Goal: Task Accomplishment & Management: Complete application form

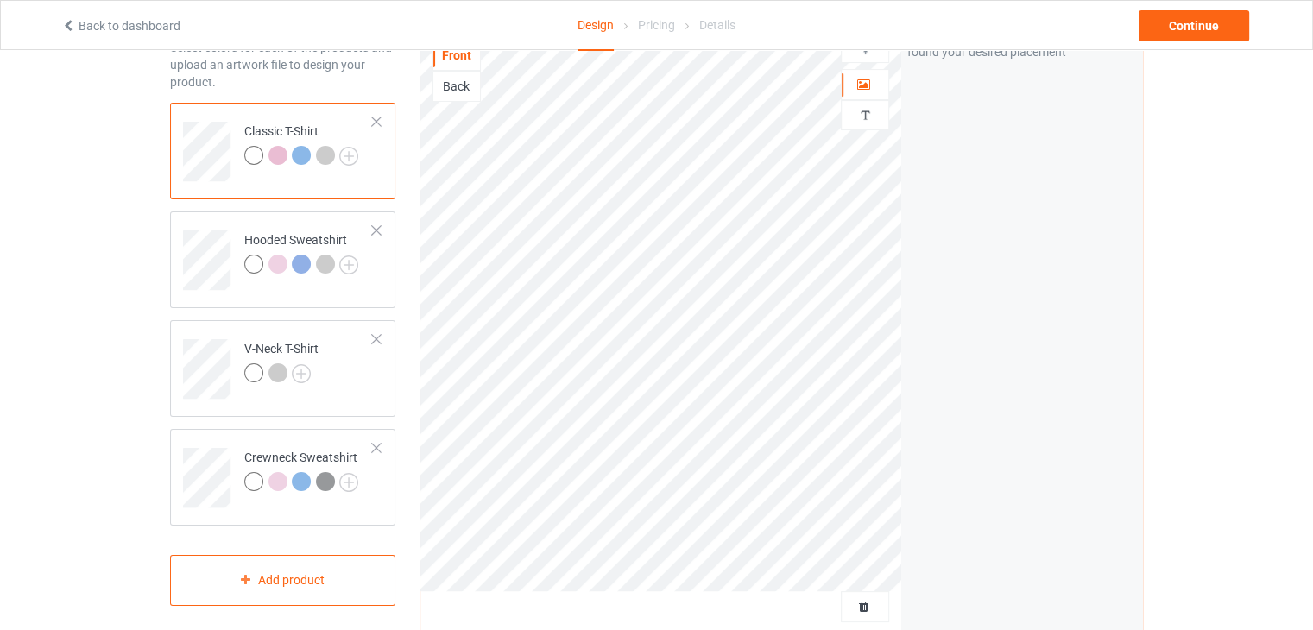
scroll to position [54, 0]
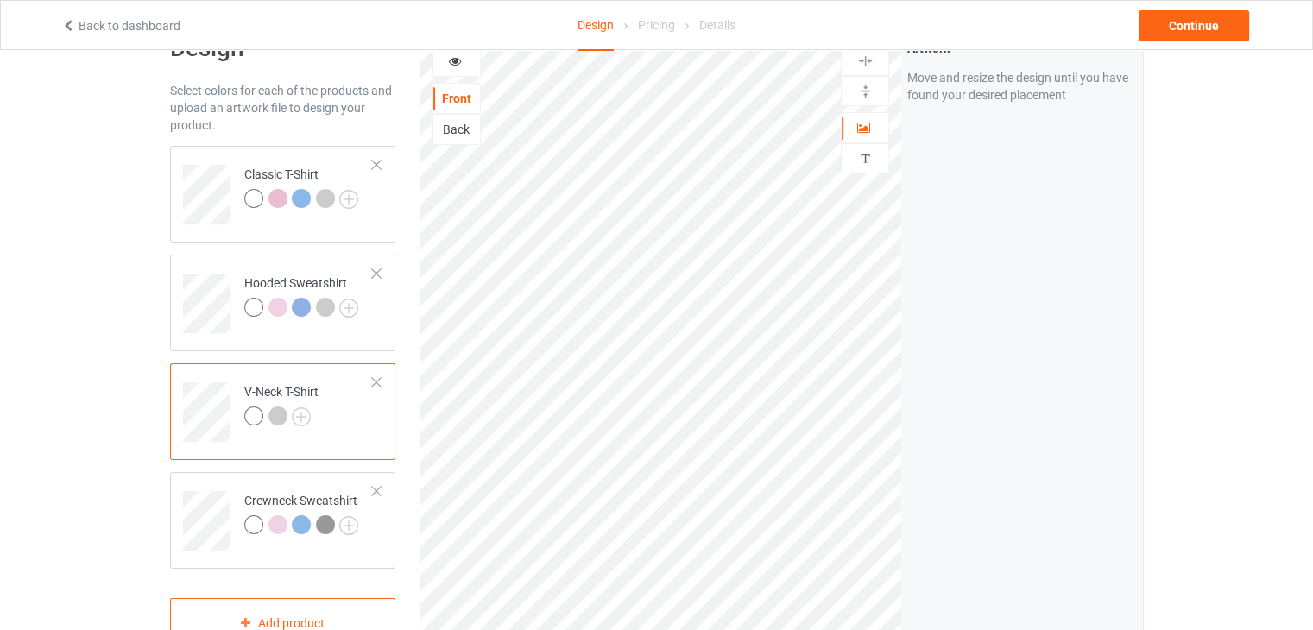
click at [180, 466] on div "Classic T-Shirt Hooded Sweatshirt V-Neck T-Shirt Crewneck Sweatshirt" at bounding box center [282, 357] width 225 height 423
click at [185, 474] on div "Crewneck Sweatshirt" at bounding box center [282, 520] width 225 height 97
click at [194, 489] on td at bounding box center [209, 515] width 52 height 72
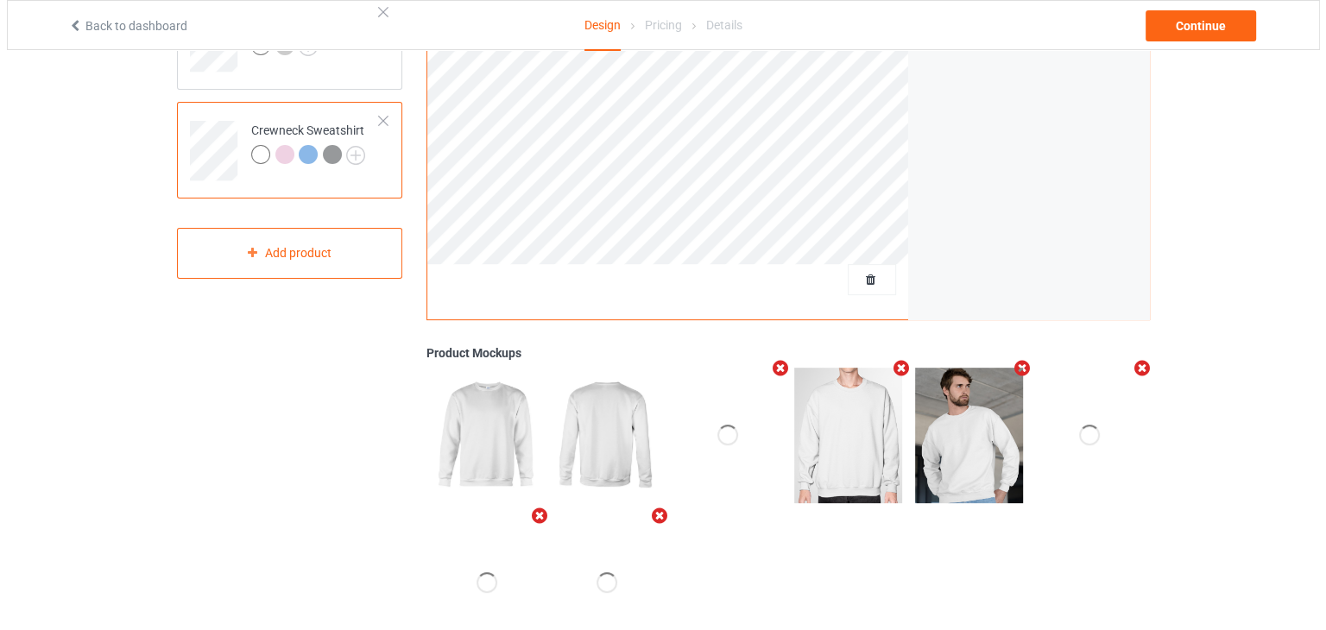
scroll to position [432, 0]
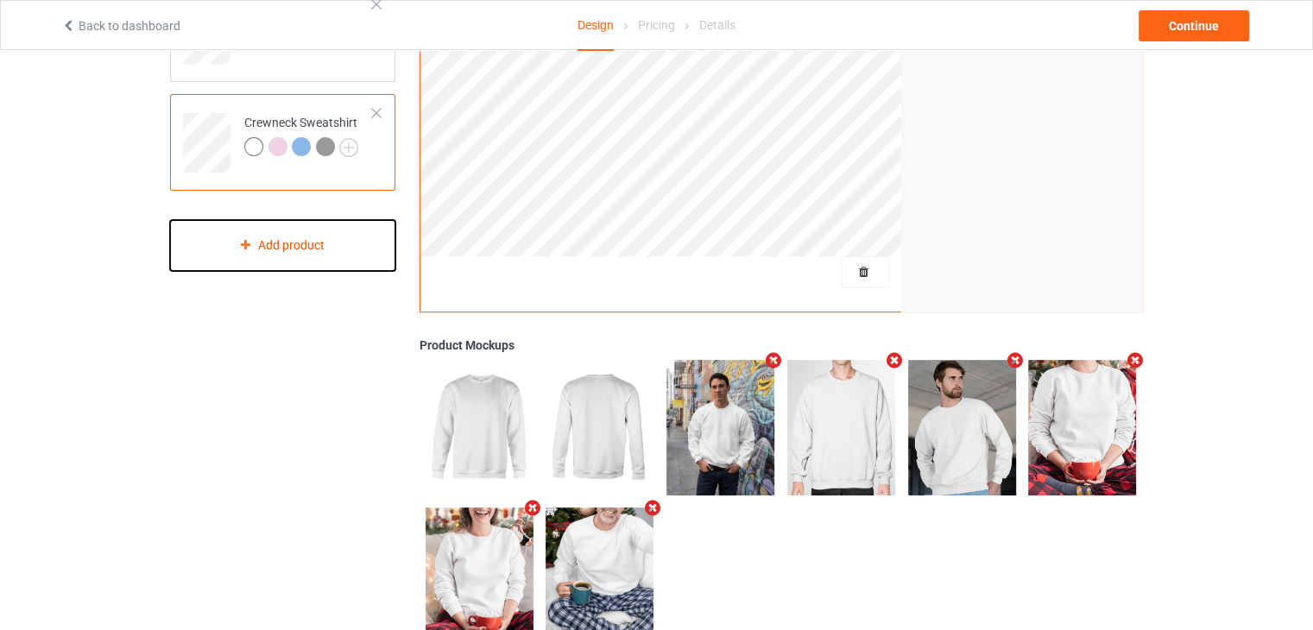
click at [283, 257] on div "Add product" at bounding box center [282, 245] width 225 height 51
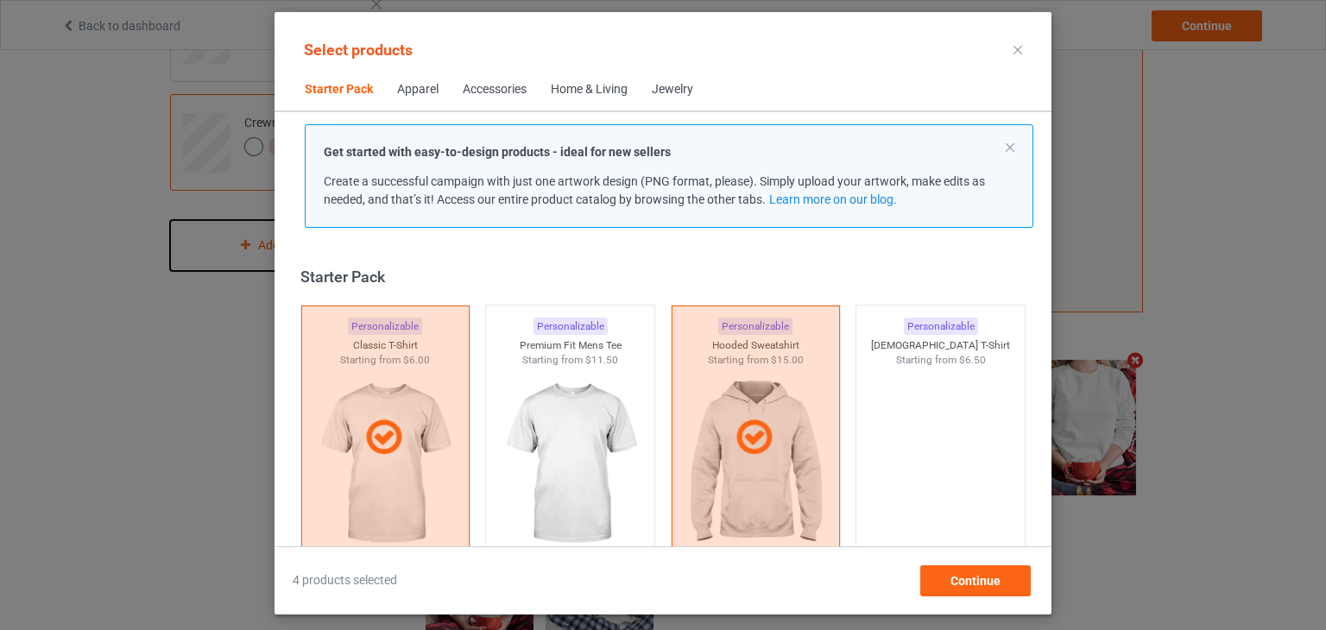
scroll to position [22, 0]
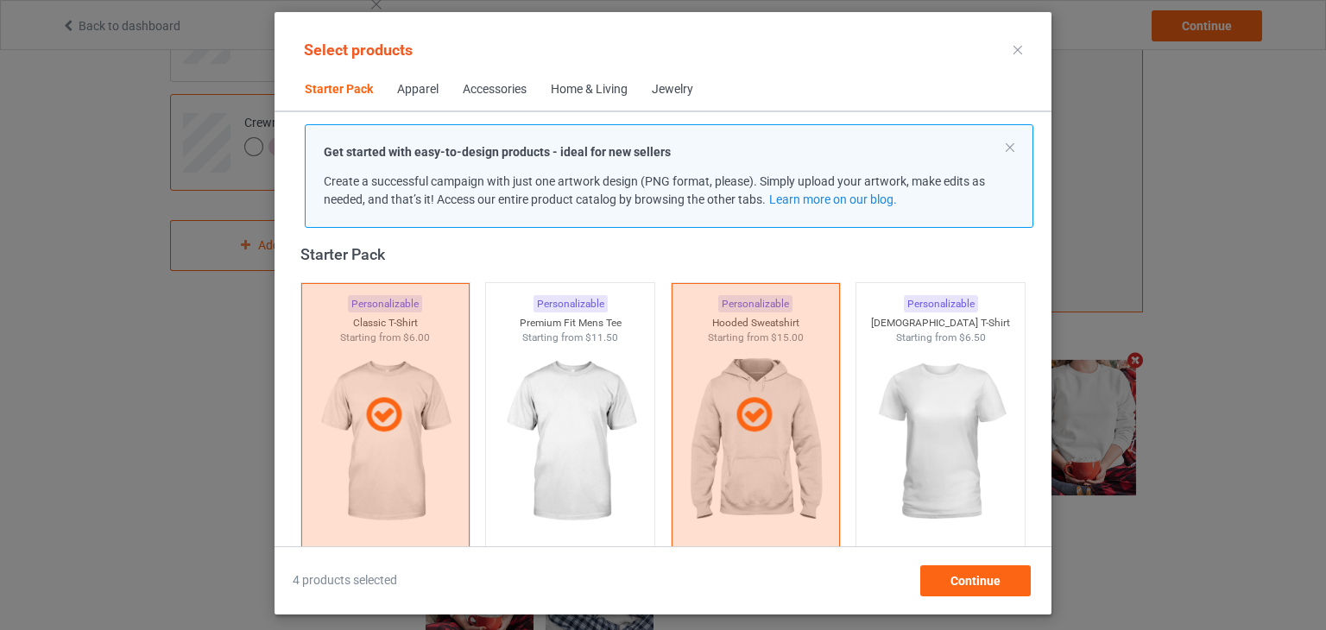
click at [418, 90] on div "Apparel" at bounding box center [417, 89] width 41 height 17
click at [358, 96] on span "Starter Pack" at bounding box center [339, 89] width 92 height 41
click at [421, 90] on div "Apparel" at bounding box center [417, 89] width 41 height 17
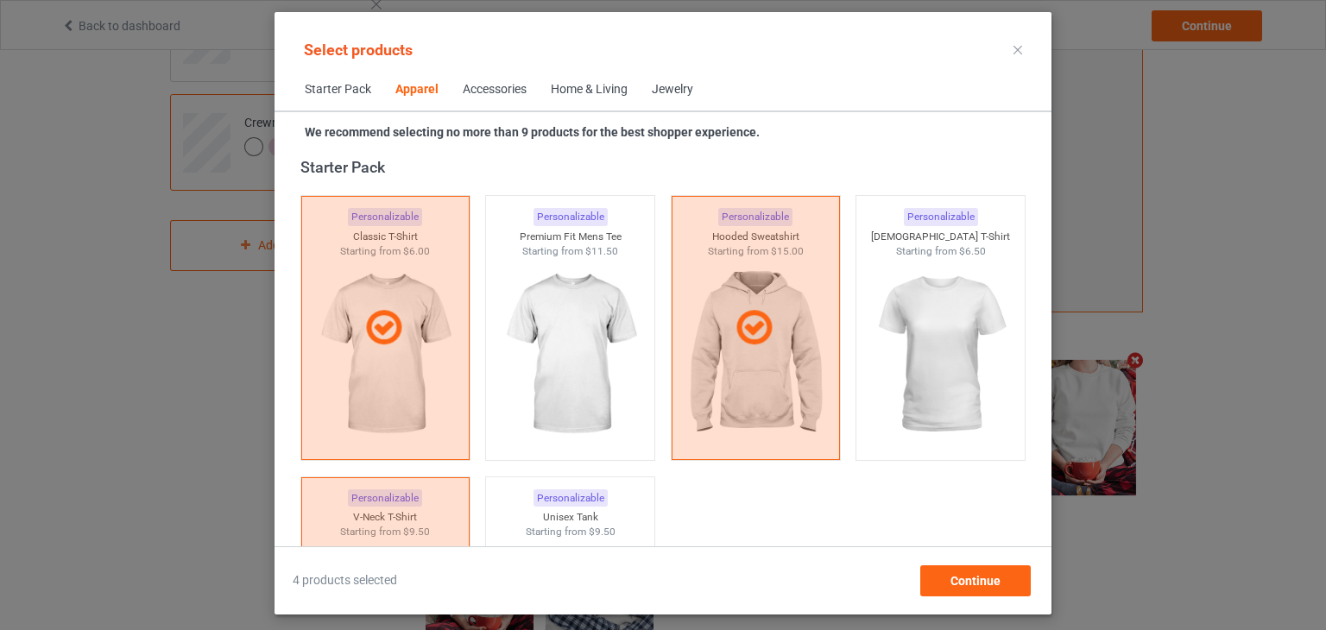
scroll to position [642, 0]
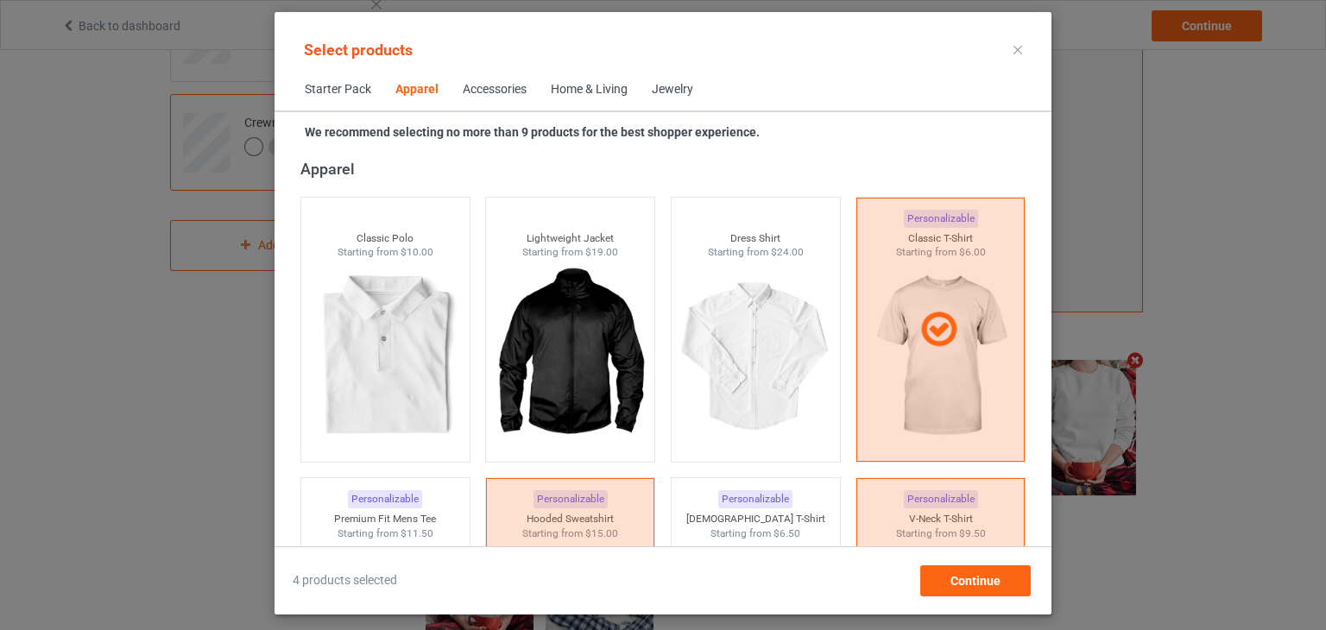
click at [324, 88] on span "Starter Pack" at bounding box center [338, 89] width 91 height 41
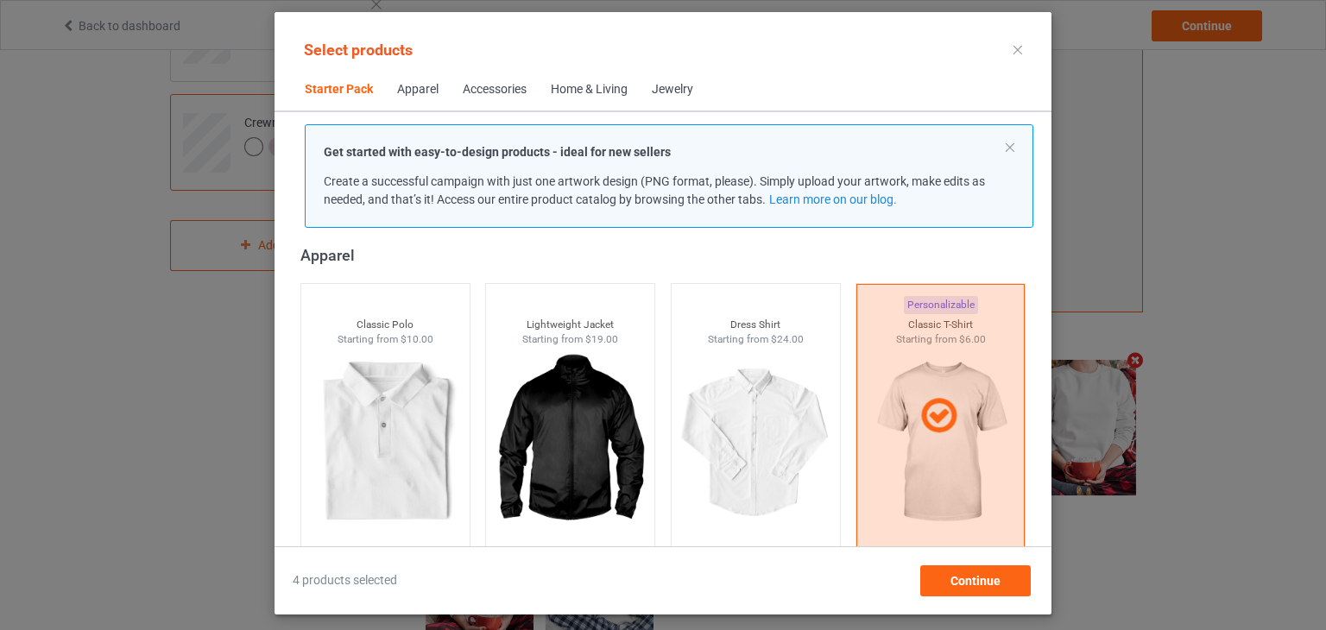
scroll to position [22, 0]
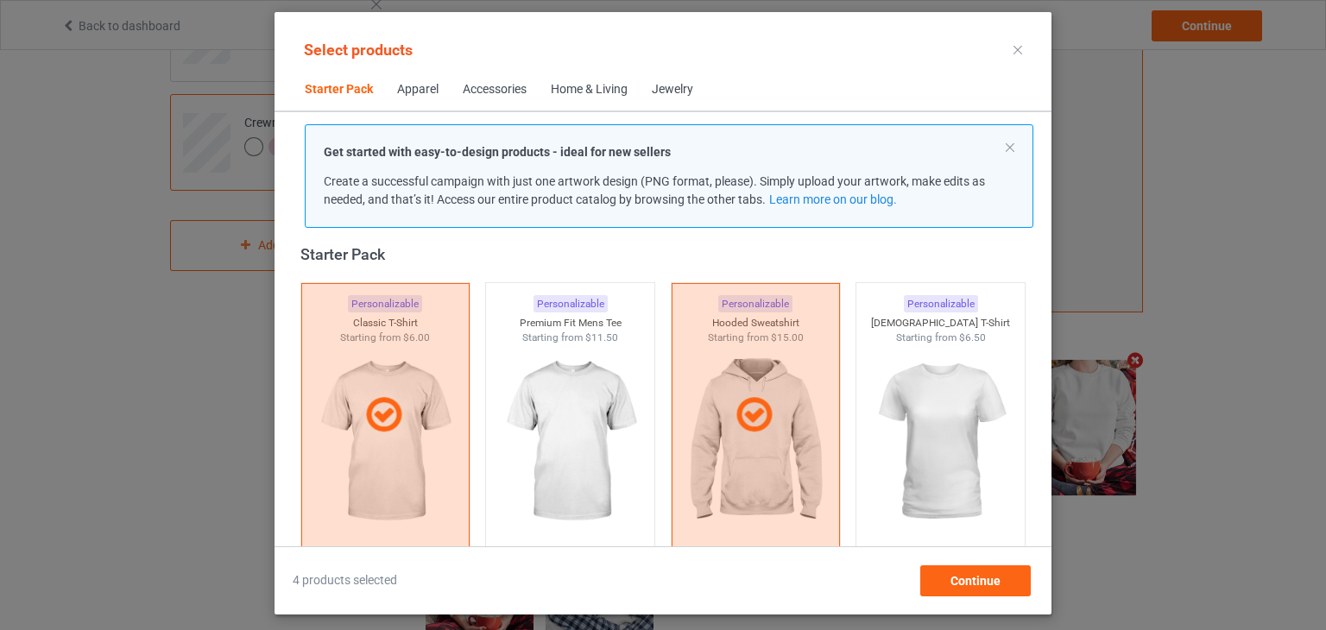
click at [422, 91] on div "Apparel" at bounding box center [417, 89] width 41 height 17
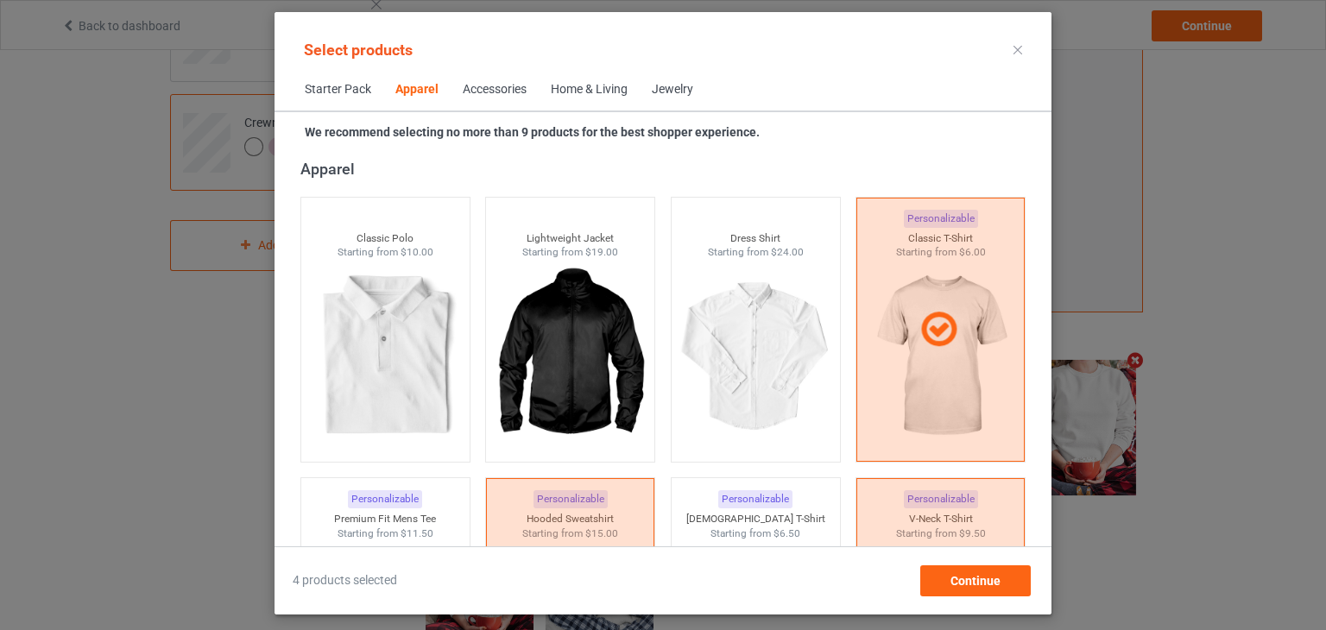
click at [463, 92] on div "Accessories" at bounding box center [495, 89] width 64 height 17
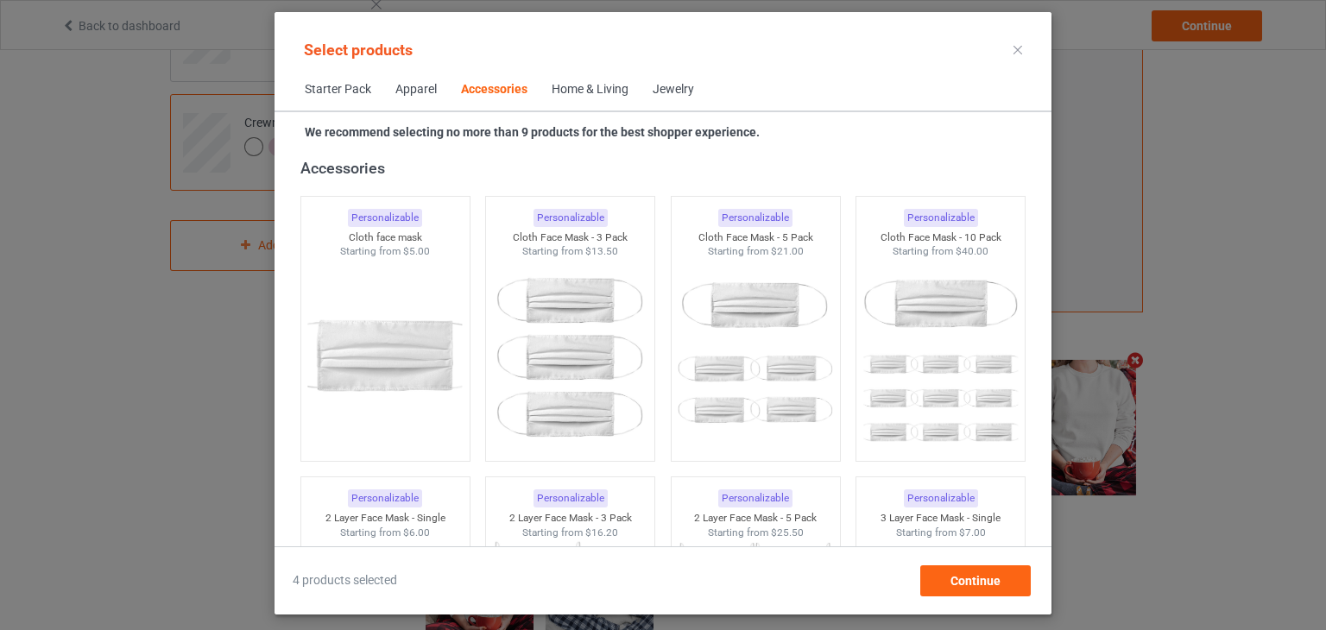
click at [419, 87] on div "Apparel" at bounding box center [415, 89] width 41 height 17
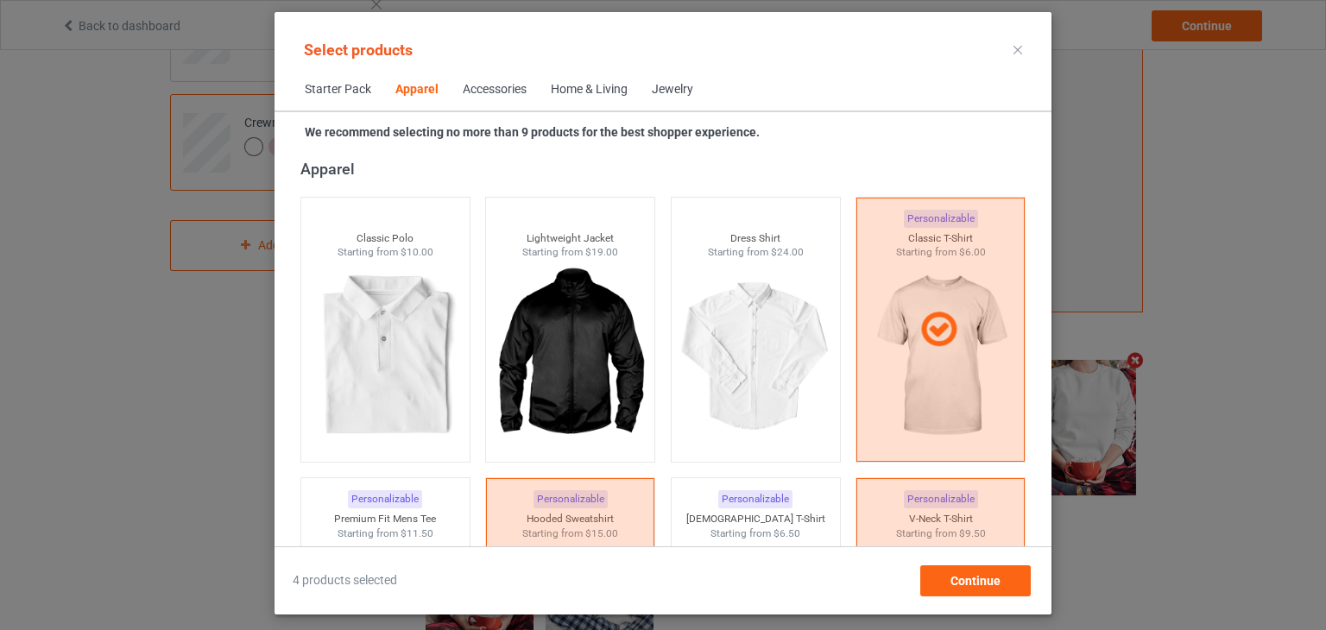
click at [370, 81] on span "Starter Pack" at bounding box center [338, 89] width 91 height 41
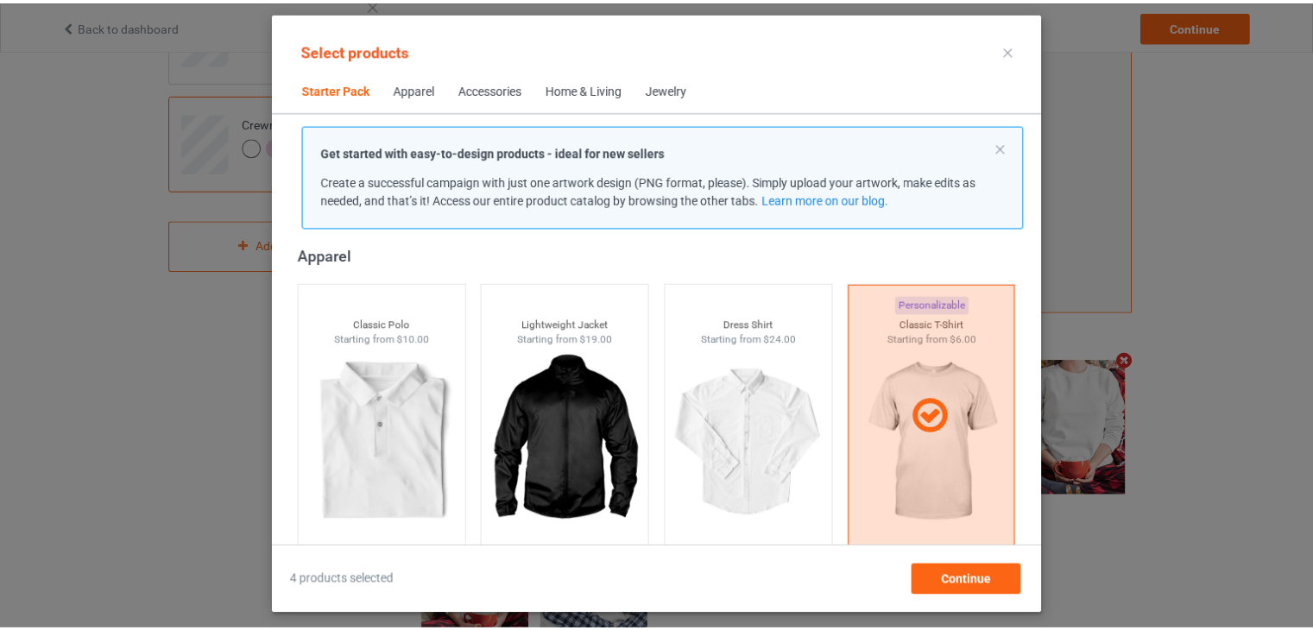
scroll to position [22, 0]
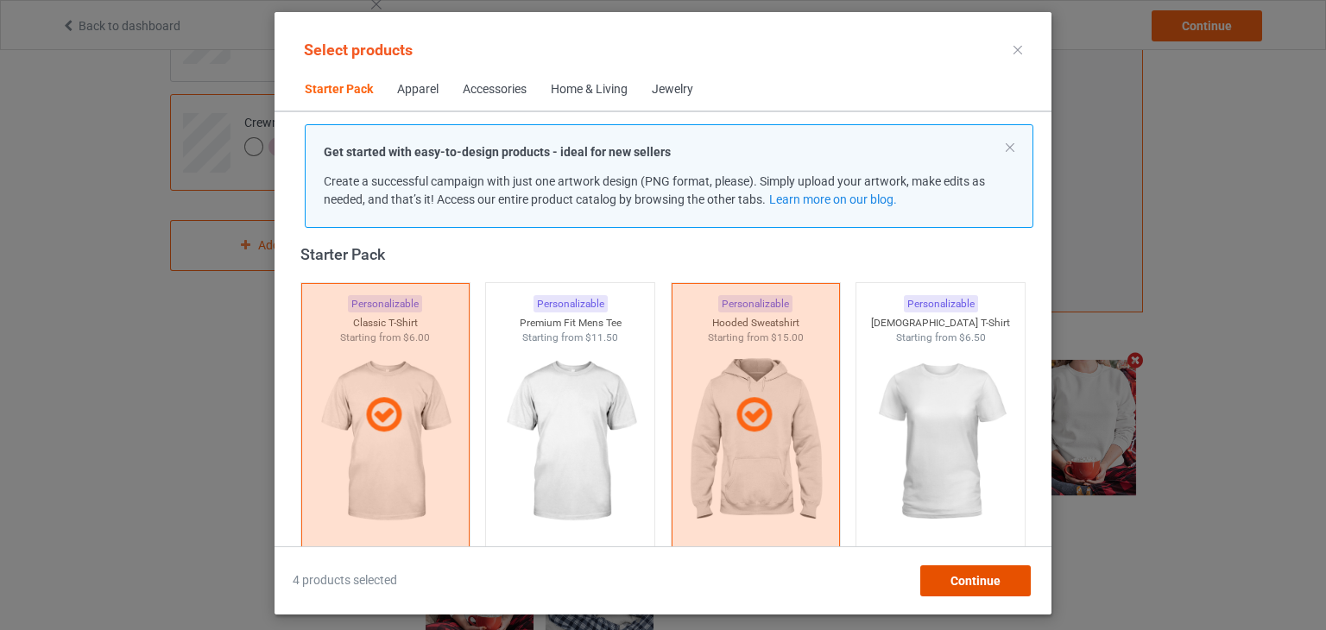
click at [991, 574] on span "Continue" at bounding box center [976, 581] width 50 height 14
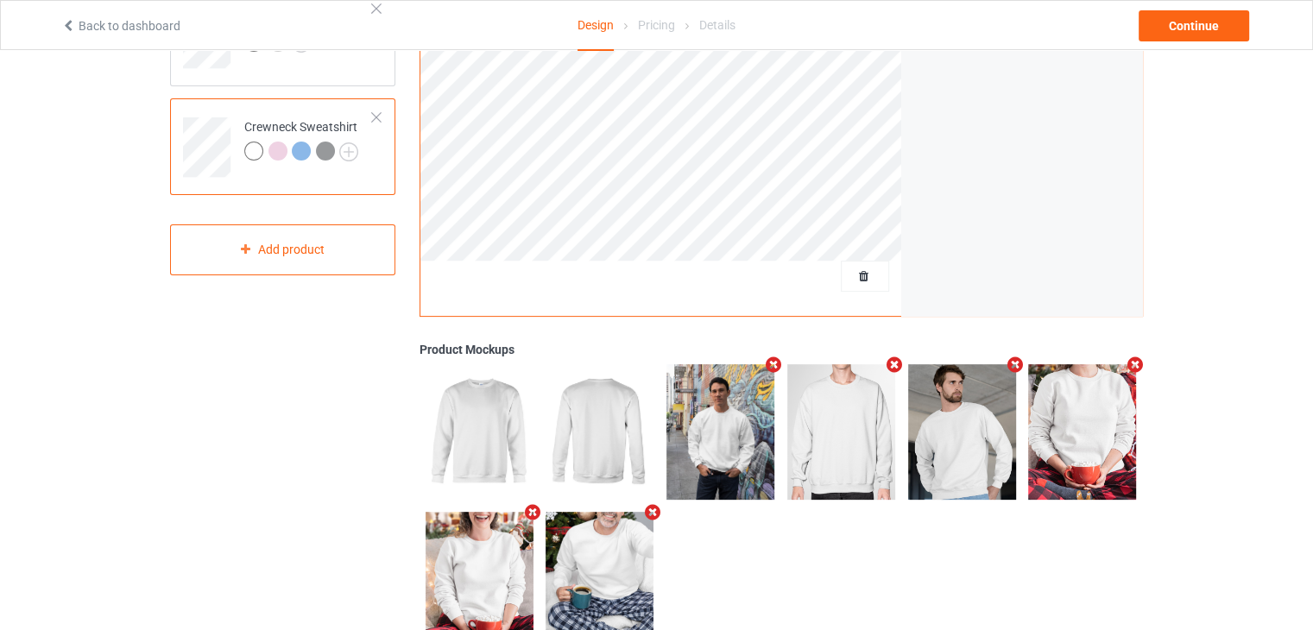
scroll to position [432, 0]
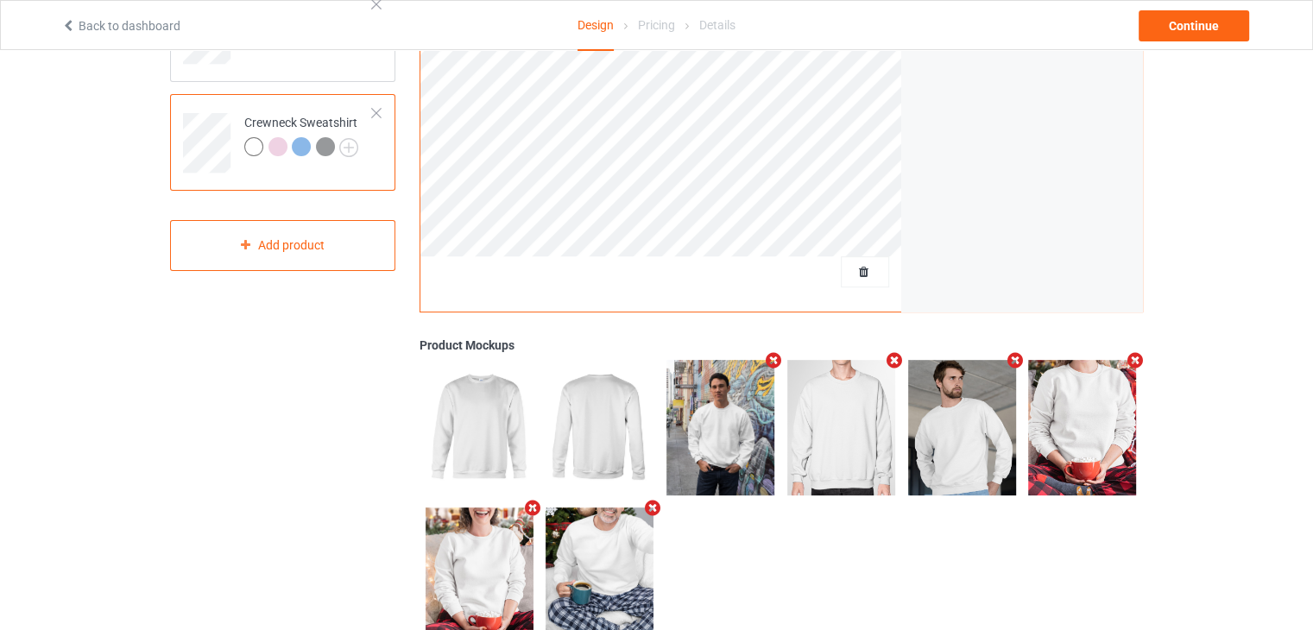
click at [863, 281] on div at bounding box center [865, 271] width 48 height 31
click at [867, 266] on span "Delete all designs" at bounding box center [826, 272] width 92 height 14
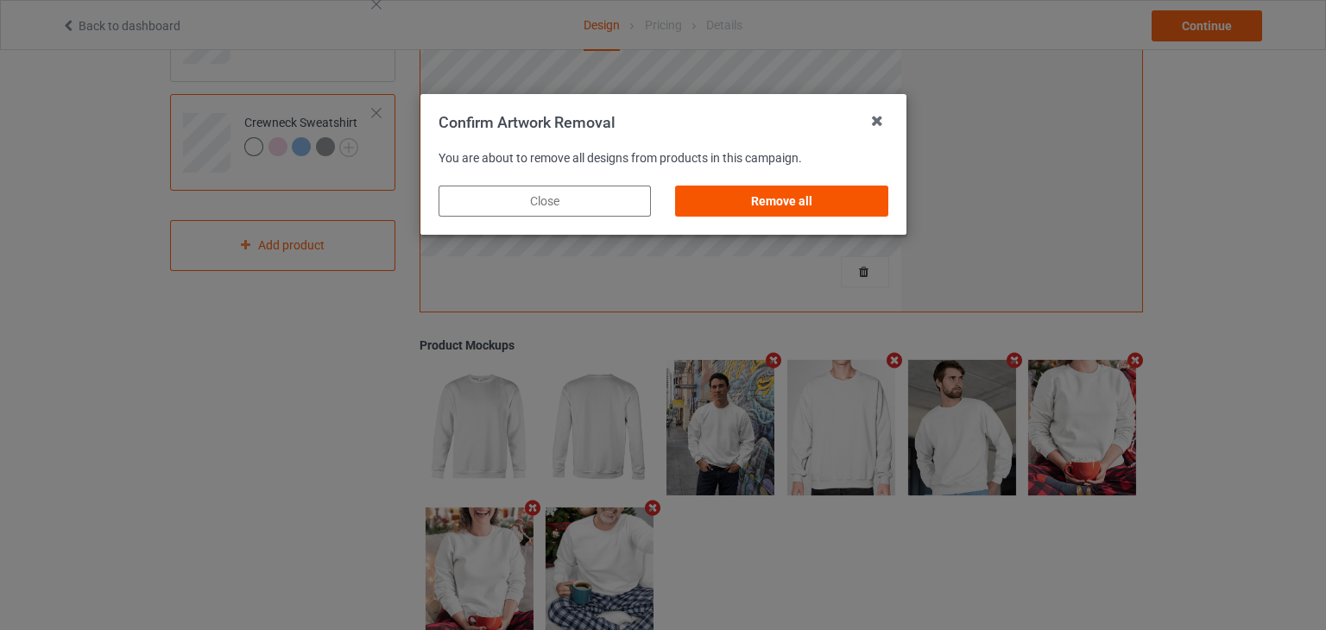
click at [812, 200] on div "Remove all" at bounding box center [781, 201] width 212 height 31
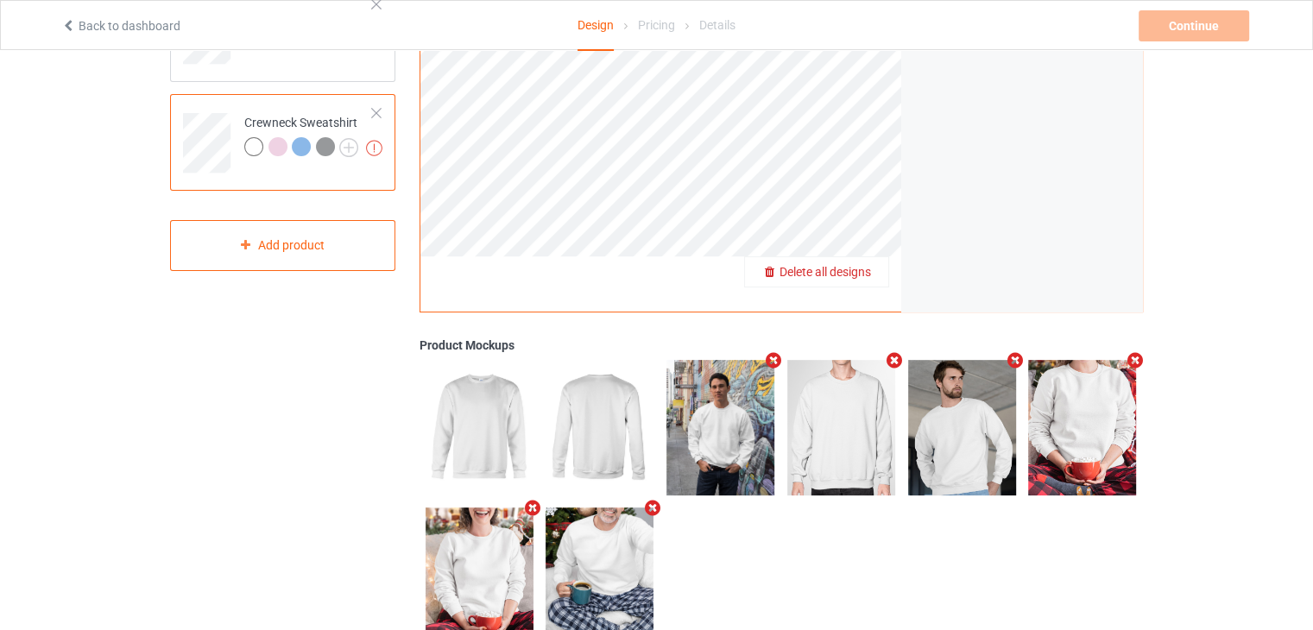
click at [856, 281] on div "Delete all designs" at bounding box center [816, 271] width 145 height 31
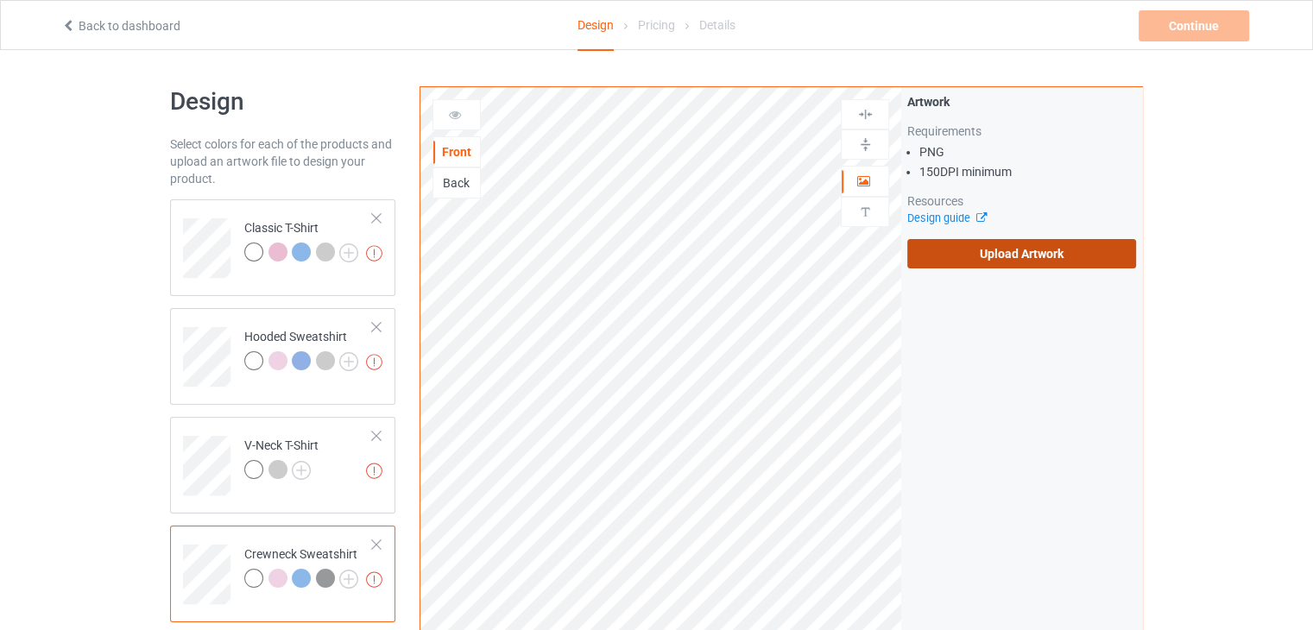
click at [966, 253] on label "Upload Artwork" at bounding box center [1021, 253] width 229 height 29
click at [0, 0] on input "Upload Artwork" at bounding box center [0, 0] width 0 height 0
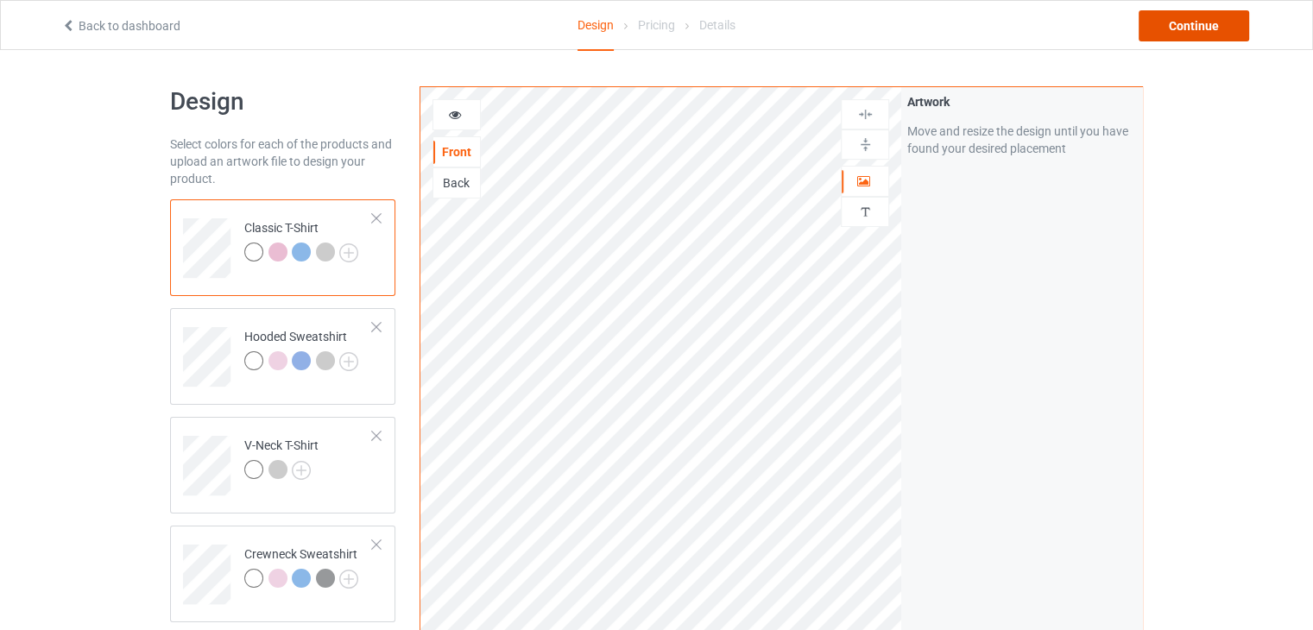
click at [1199, 23] on div "Continue" at bounding box center [1194, 25] width 111 height 31
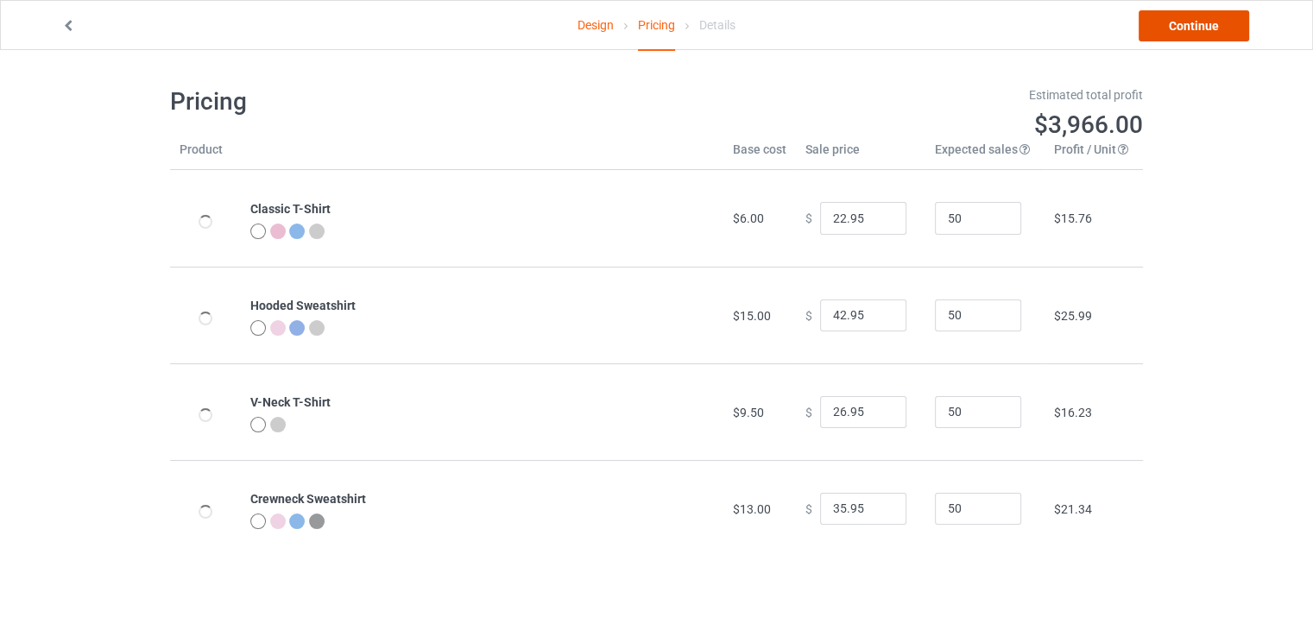
click at [1199, 23] on link "Continue" at bounding box center [1194, 25] width 111 height 31
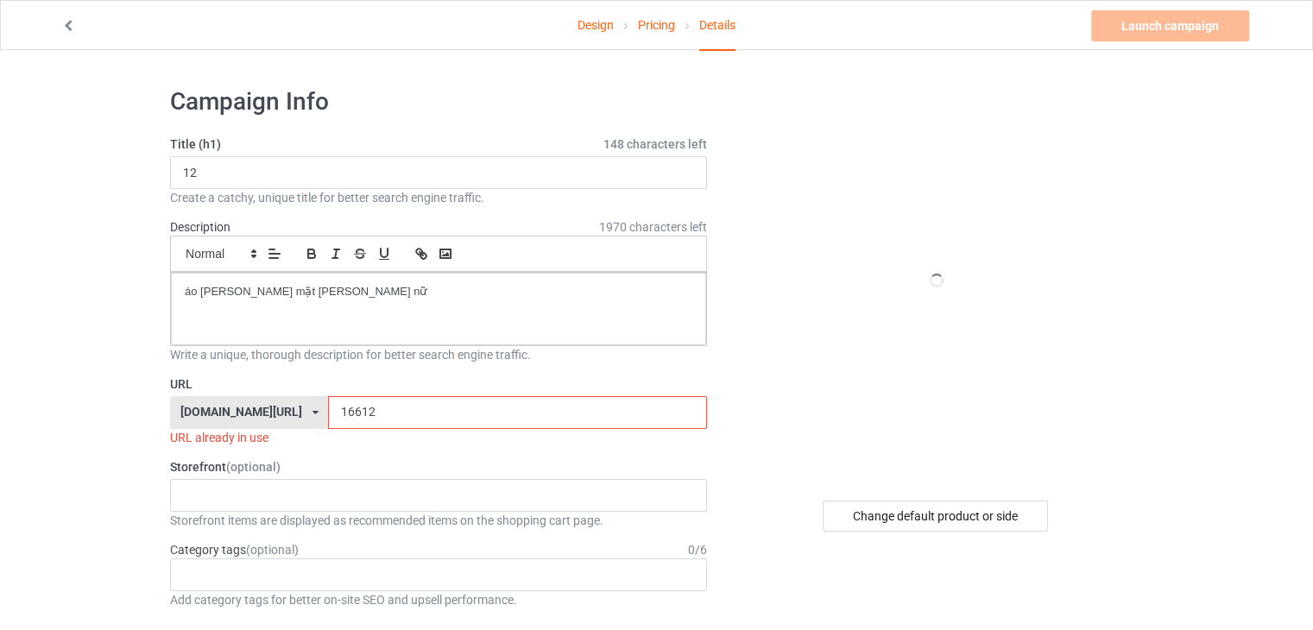
scroll to position [173, 0]
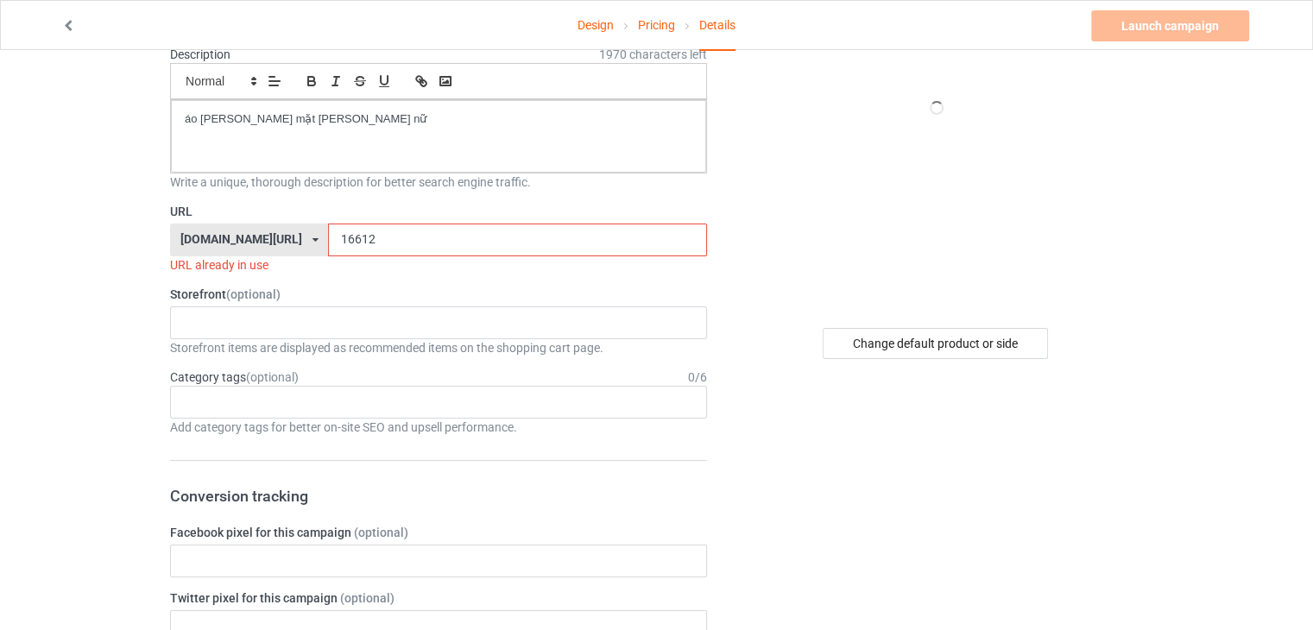
click at [424, 242] on input "16612" at bounding box center [517, 240] width 378 height 33
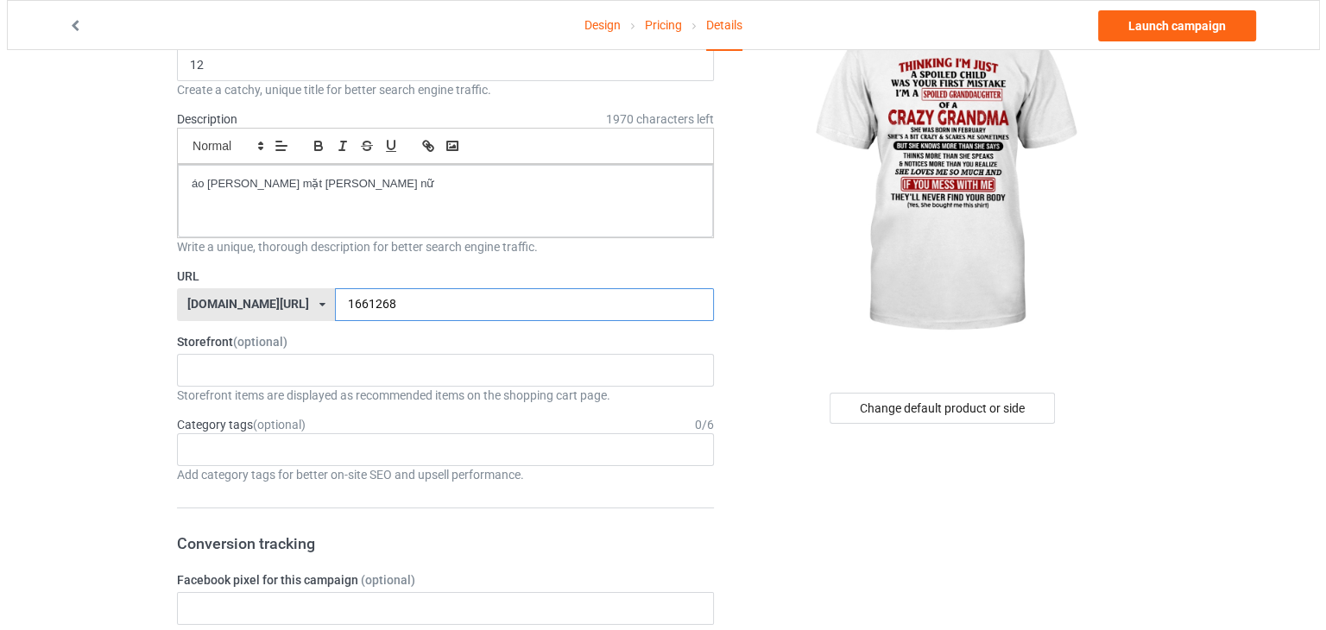
scroll to position [0, 0]
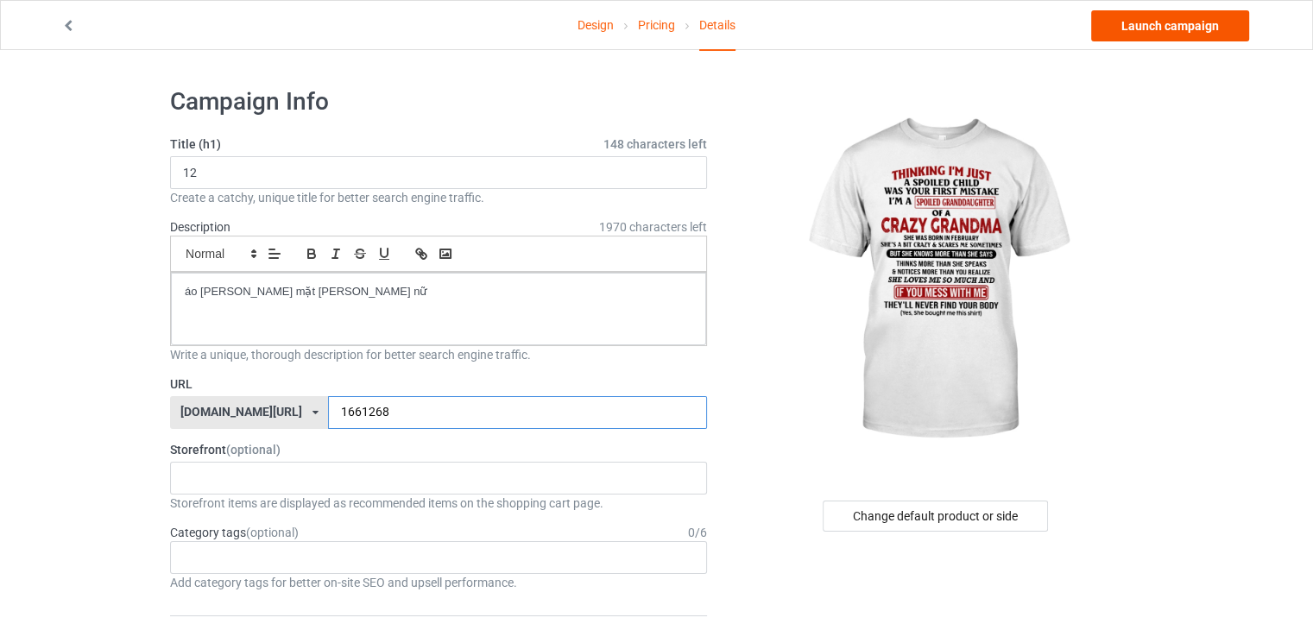
type input "1661268"
click at [1113, 14] on link "Launch campaign" at bounding box center [1170, 25] width 158 height 31
